Goal: Task Accomplishment & Management: Use online tool/utility

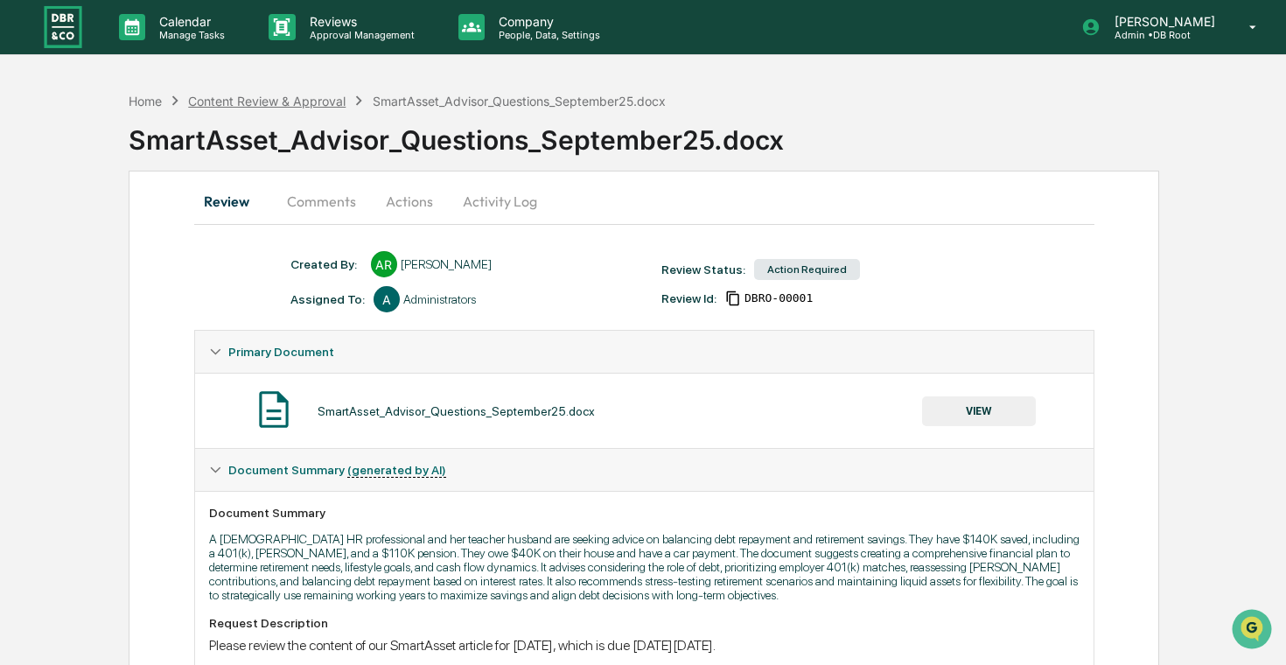
click at [303, 95] on div "Content Review & Approval" at bounding box center [266, 101] width 157 height 15
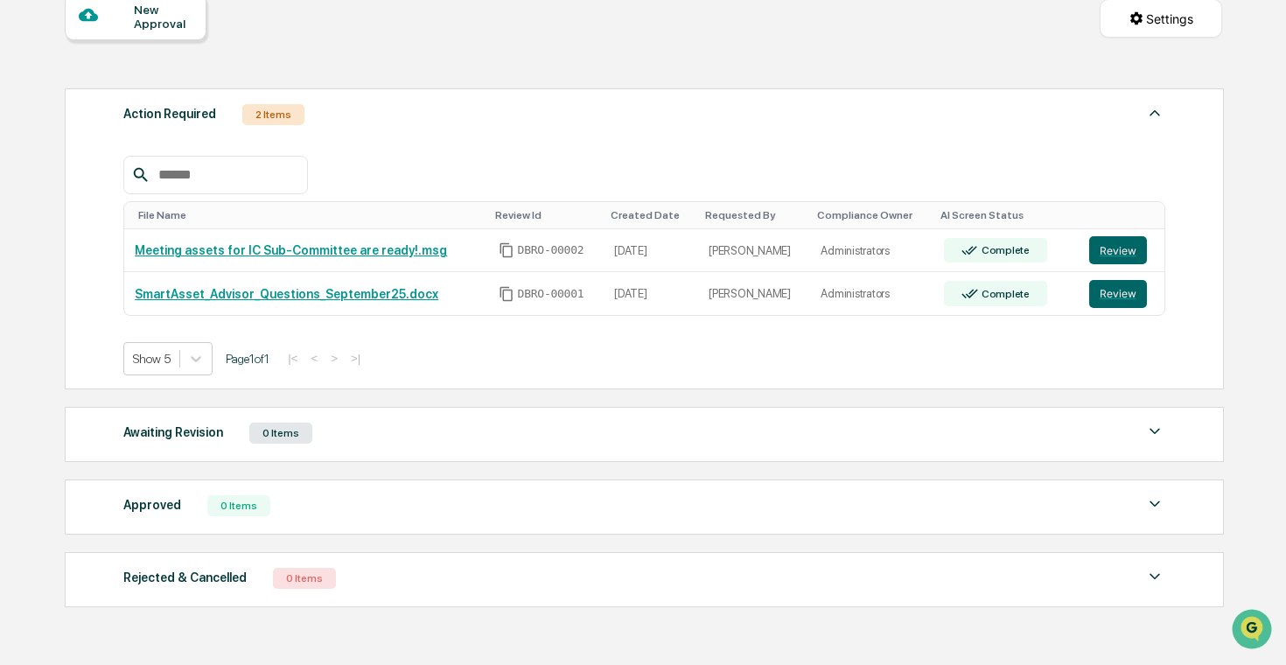
scroll to position [173, 0]
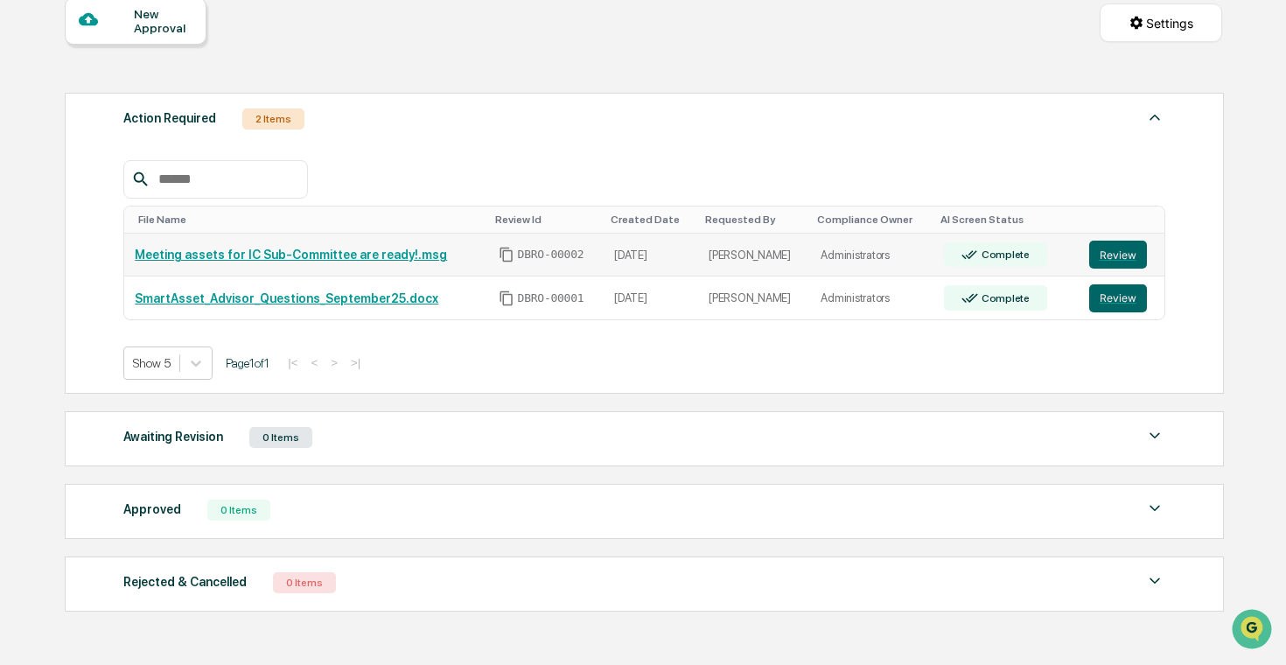
click at [393, 255] on link "Meeting assets for IC Sub-Committee are ready!.msg" at bounding box center [291, 255] width 312 height 14
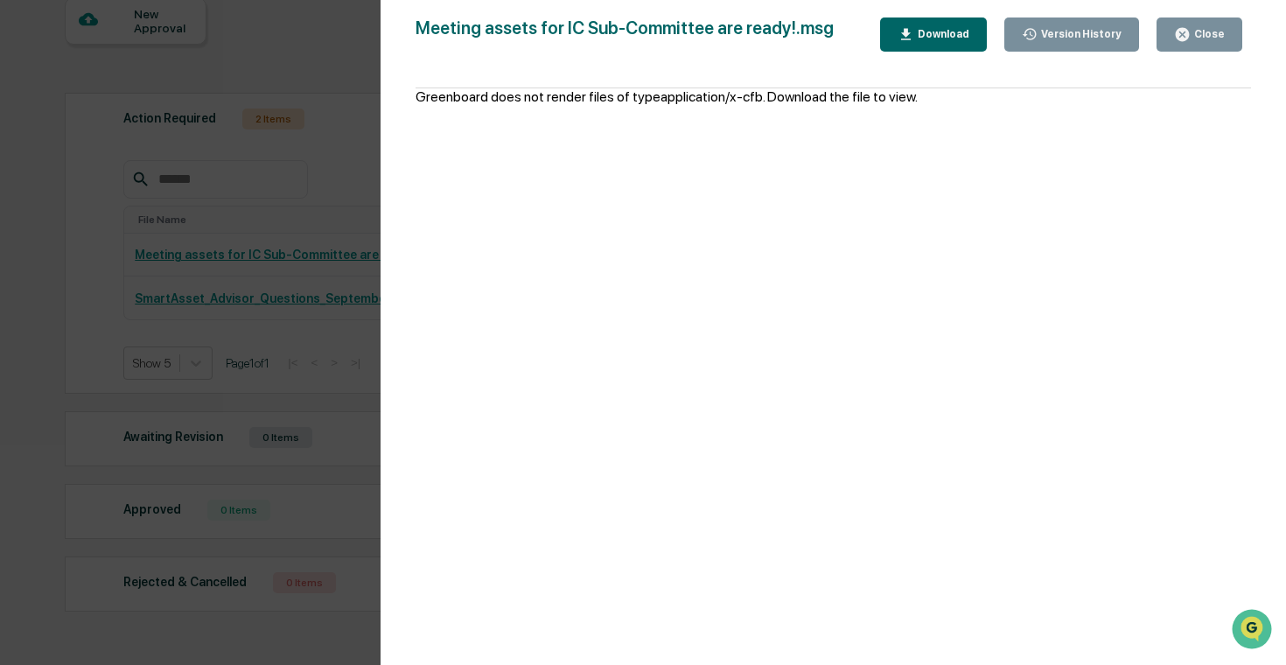
click at [323, 285] on div "Version History [DATE] 04:45 PM [PERSON_NAME] Meeting assets for IC Sub-Committ…" at bounding box center [643, 332] width 1286 height 665
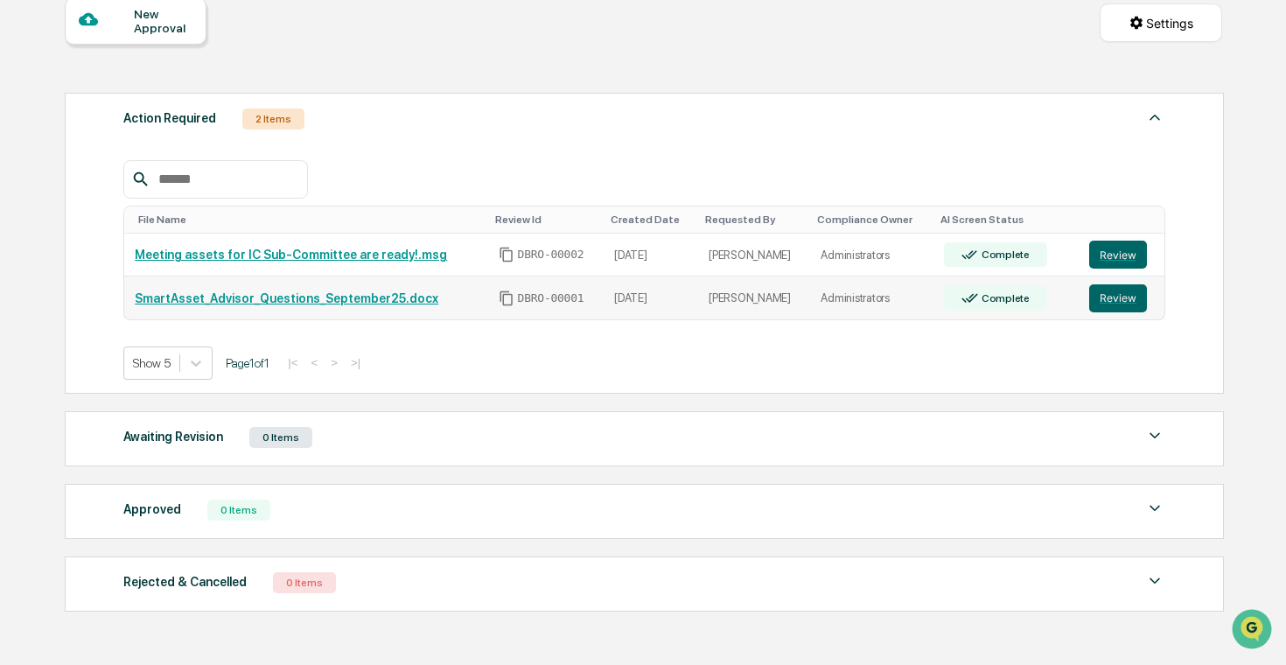
click at [329, 290] on td "SmartAsset_Advisor_Questions_September25.docx" at bounding box center [305, 297] width 363 height 43
click at [1122, 292] on button "Review" at bounding box center [1118, 298] width 58 height 28
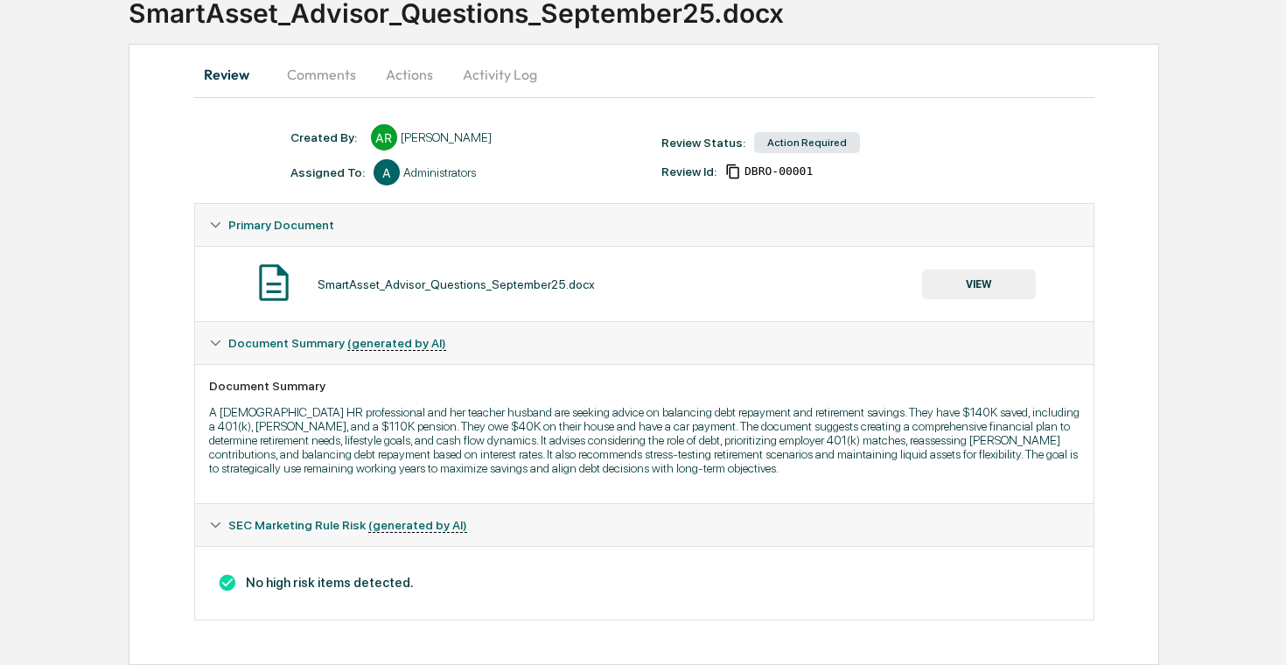
scroll to position [269, 0]
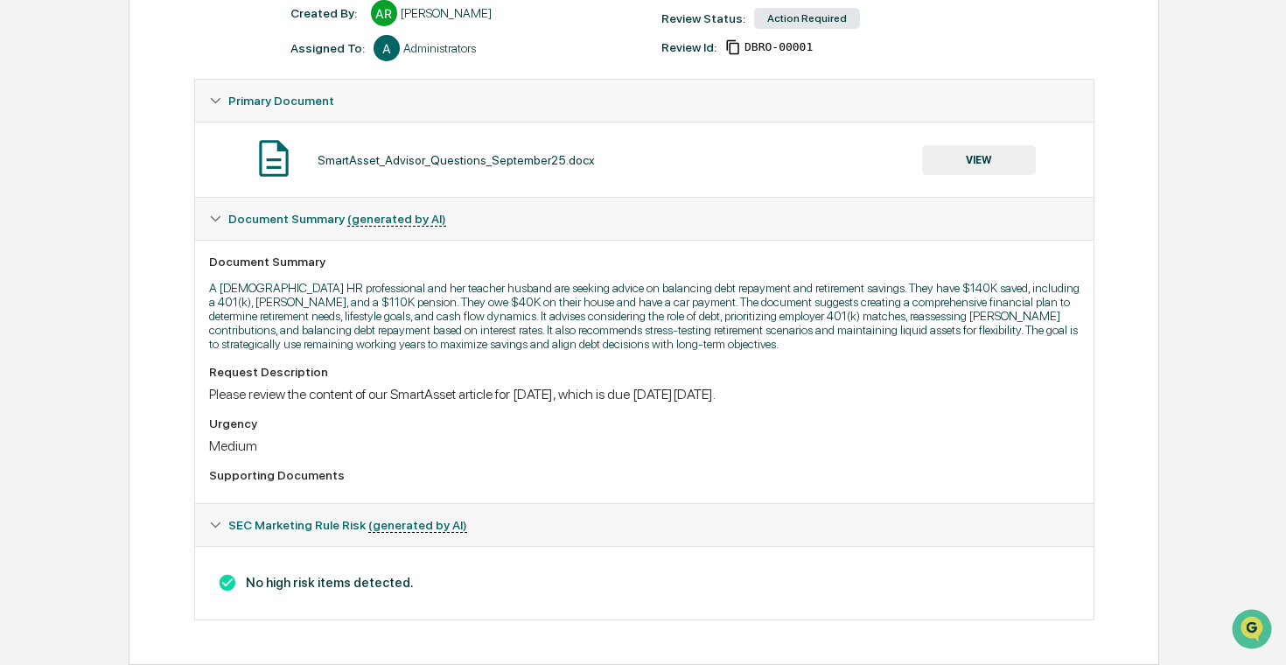
click at [950, 145] on button "VIEW" at bounding box center [979, 160] width 114 height 30
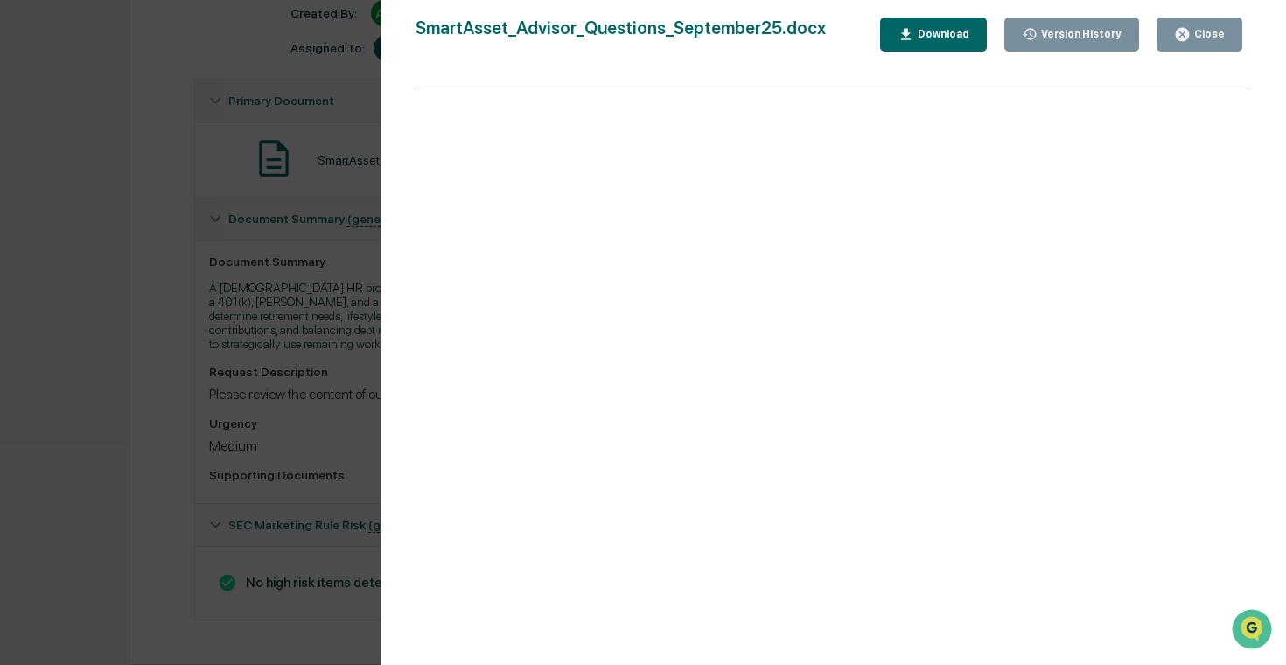
click at [914, 32] on div "Download" at bounding box center [941, 34] width 55 height 12
click at [268, 236] on div "Version History [DATE] 02:02 PM [PERSON_NAME] SmartAsset_Advisor_Questions_Sept…" at bounding box center [643, 332] width 1286 height 665
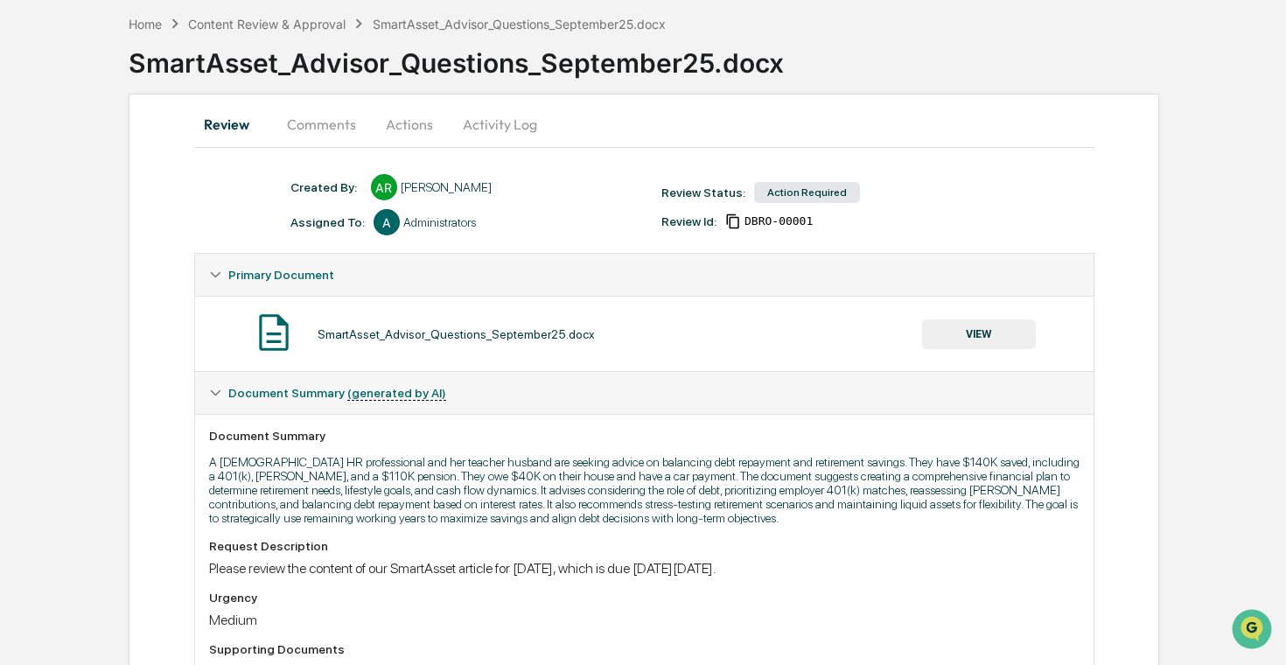
scroll to position [0, 0]
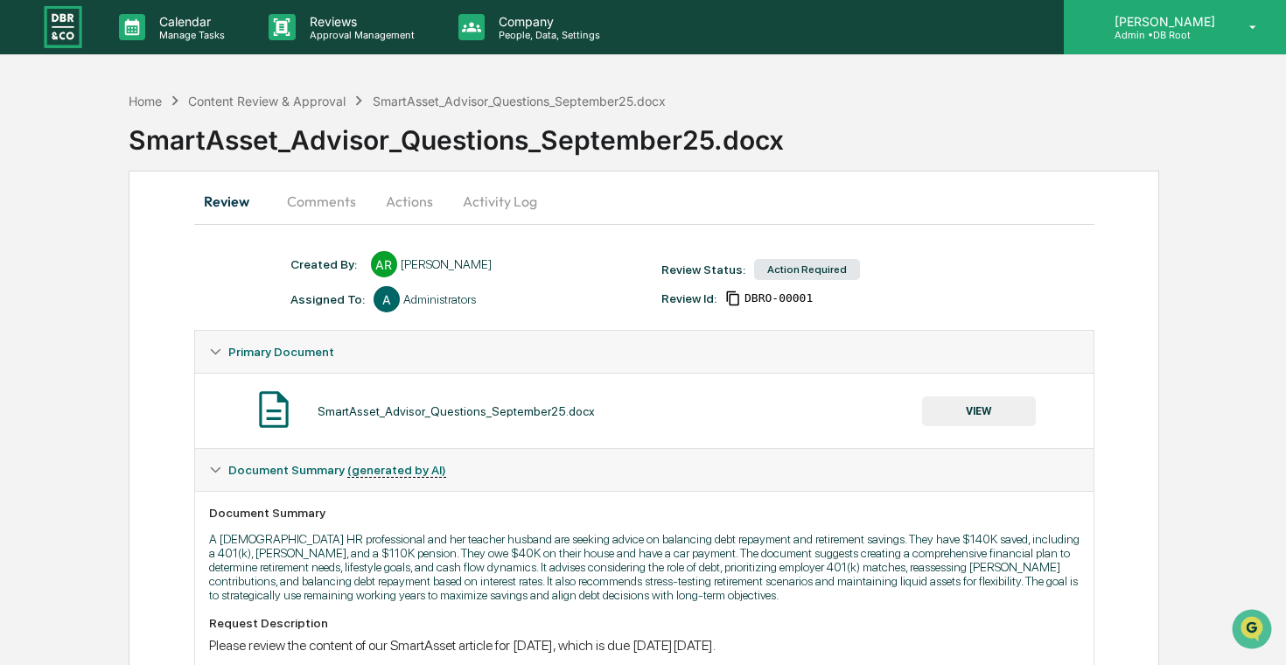
click at [1169, 34] on p "Admin • DB Root" at bounding box center [1162, 35] width 123 height 12
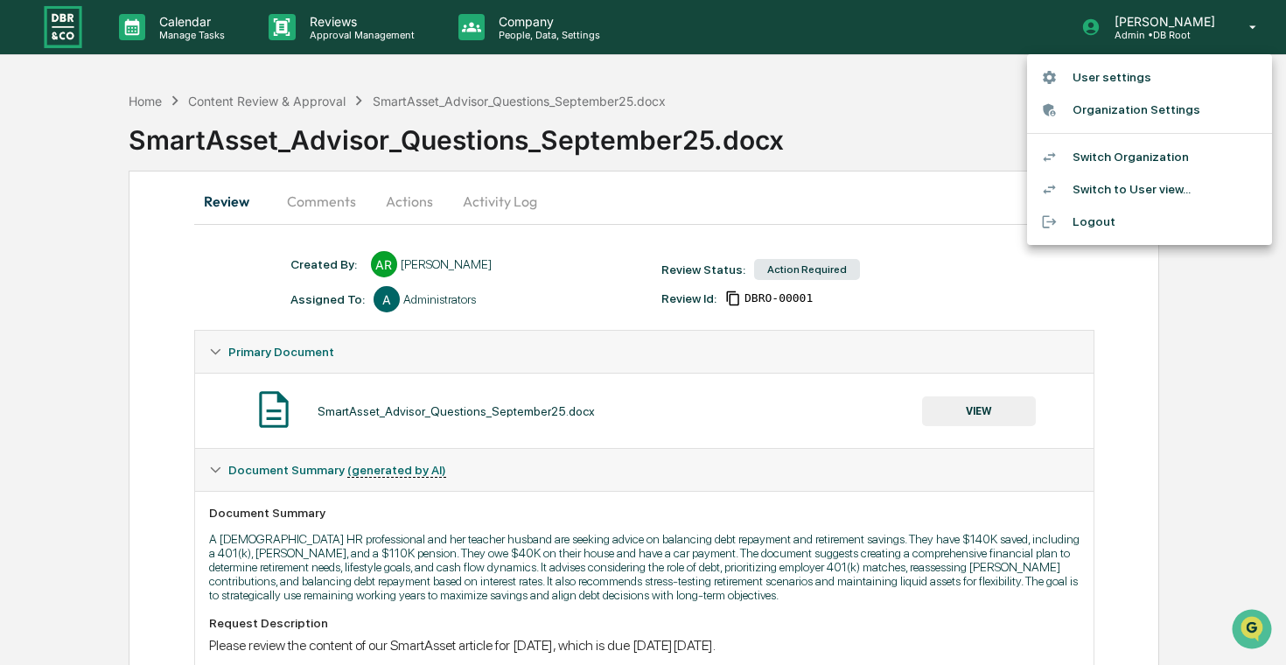
click at [1121, 156] on li "Switch Organization" at bounding box center [1149, 157] width 245 height 32
